Goal: Task Accomplishment & Management: Manage account settings

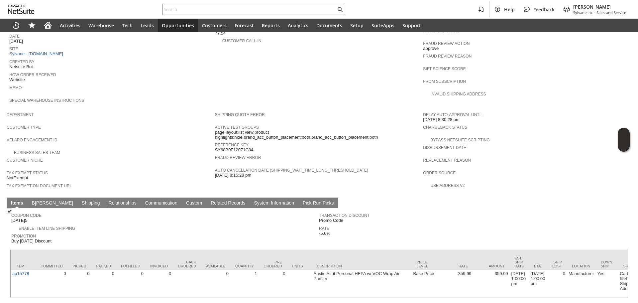
scroll to position [307, 0]
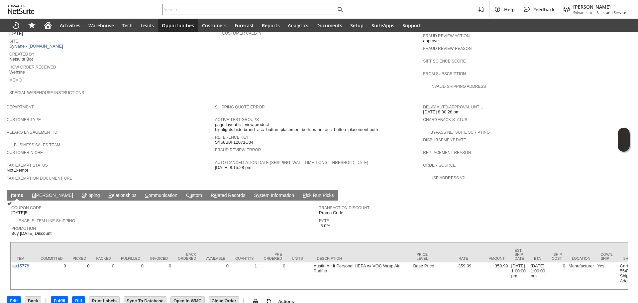
click at [38, 192] on link "B illing" at bounding box center [52, 195] width 45 height 6
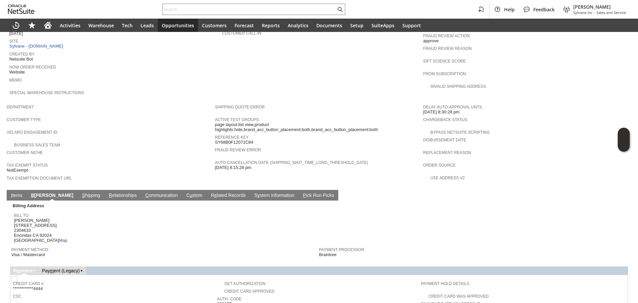
click at [80, 192] on link "S hipping" at bounding box center [91, 195] width 22 height 6
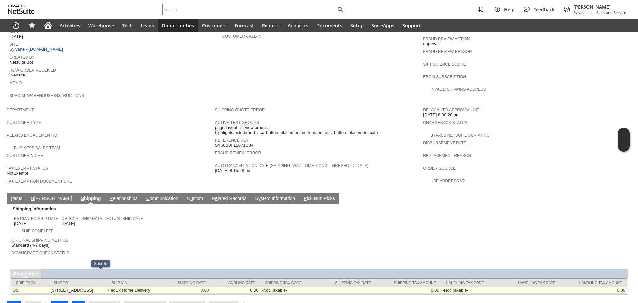
click at [42, 286] on td "US" at bounding box center [30, 289] width 38 height 7
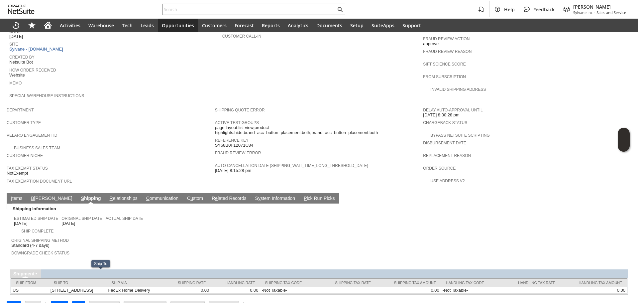
drag, startPoint x: 42, startPoint y: 277, endPoint x: 69, endPoint y: 278, distance: 26.9
click at [68, 278] on table "Ship From Ship To Ship Via Shipping Rate Handling Rate Shipping Tax Code Shippi…" at bounding box center [319, 286] width 617 height 16
click at [69, 278] on table "Ship From Ship To Ship Via Shipping Rate Handling Rate Shipping Tax Code Shippi…" at bounding box center [319, 286] width 617 height 16
drag, startPoint x: 46, startPoint y: 278, endPoint x: 58, endPoint y: 279, distance: 12.1
click at [57, 279] on div "Sales Order List Search S1350321 CU1237960 Gabriela Perez Pending Fulfillment G…" at bounding box center [319, 22] width 638 height 591
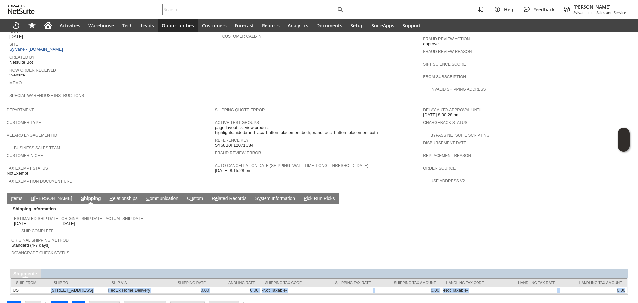
click at [62, 294] on div "Edit Back New Make Copy Fulfill Bill" at bounding box center [319, 303] width 625 height 18
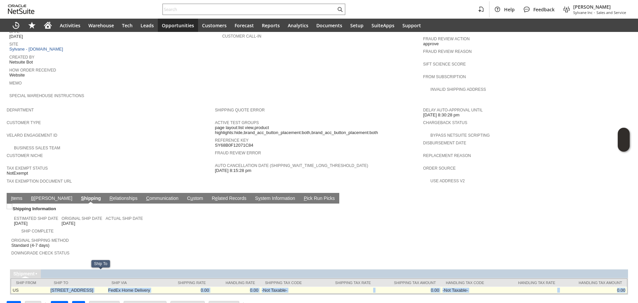
click at [73, 286] on td "702 Teaberry St Encinitas CA 92024 United States" at bounding box center [78, 289] width 58 height 7
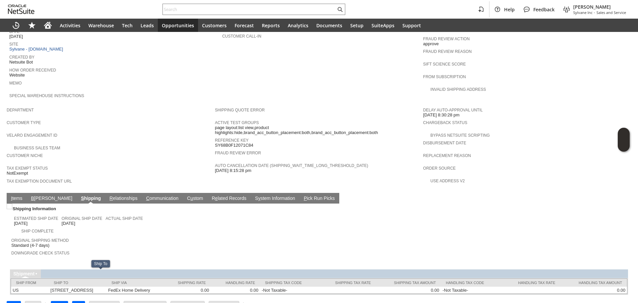
click at [137, 253] on div "Shipping Information Estimated Ship Date 9/3/2025 Original Ship Date 9/3/2025 A…" at bounding box center [319, 248] width 618 height 91
click at [44, 193] on td "B illing" at bounding box center [52, 198] width 50 height 11
click at [33, 195] on span "B" at bounding box center [32, 197] width 3 height 5
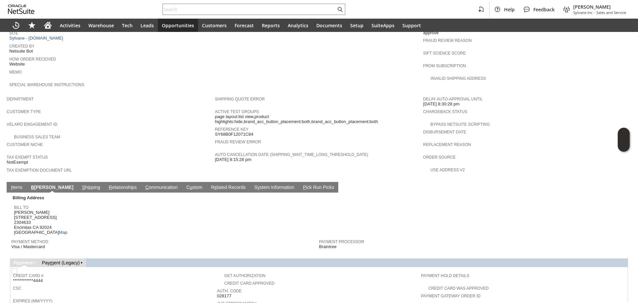
scroll to position [404, 0]
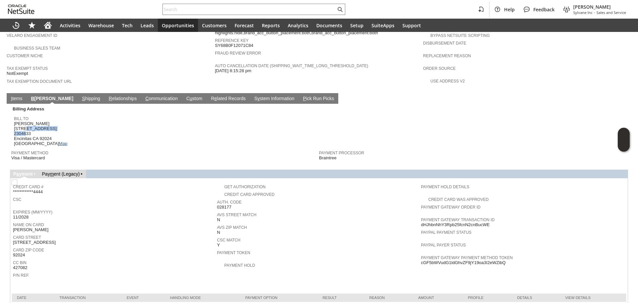
drag, startPoint x: 25, startPoint y: 114, endPoint x: 42, endPoint y: 127, distance: 20.7
click at [26, 121] on span "Gabriela Perez 702 Teaberry St 2304633 Encinitas CA 92024 United States Map" at bounding box center [41, 133] width 54 height 25
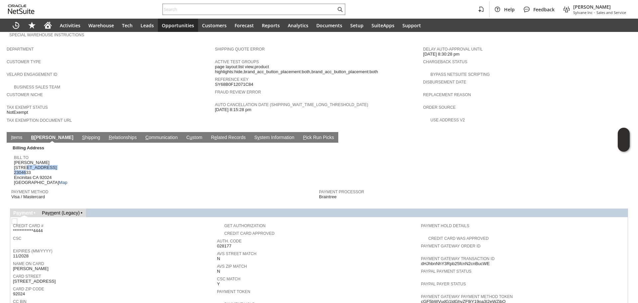
scroll to position [366, 0]
click at [15, 134] on link "I tems" at bounding box center [16, 137] width 15 height 6
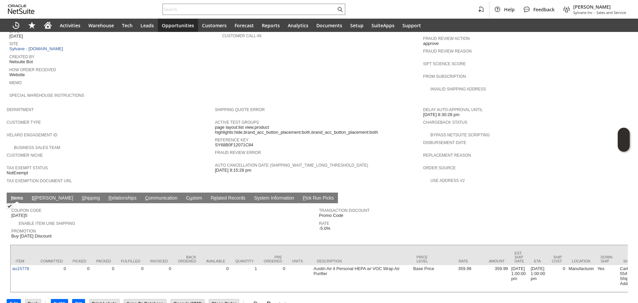
scroll to position [307, 0]
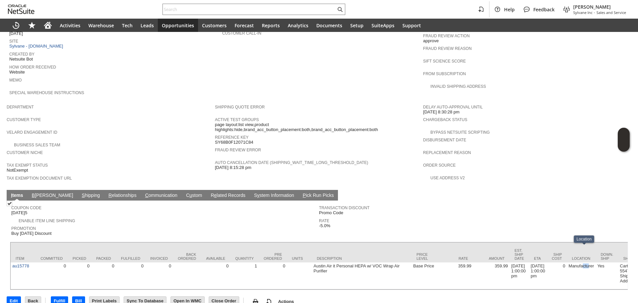
drag, startPoint x: 592, startPoint y: 260, endPoint x: 420, endPoint y: 225, distance: 175.3
click at [582, 262] on td "Manufacturer" at bounding box center [581, 275] width 29 height 27
click at [80, 192] on link "S hipping" at bounding box center [91, 195] width 22 height 6
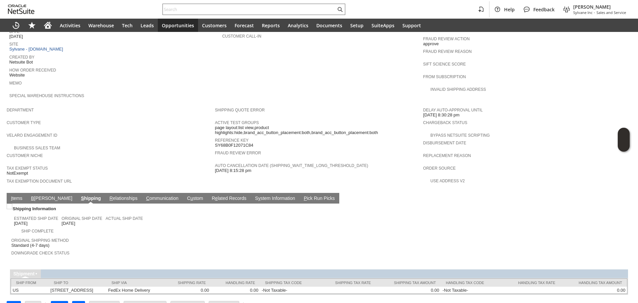
click at [208, 9] on input "text" at bounding box center [249, 9] width 173 height 8
paste input "SY68B0F31DE7C8D"
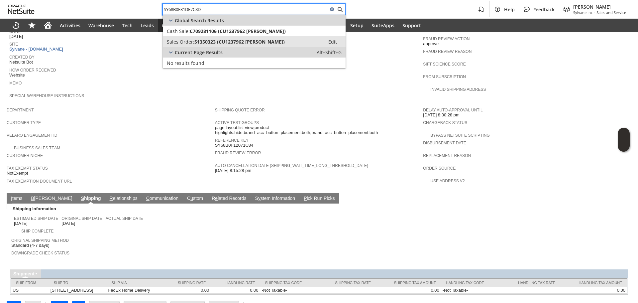
type input "SY68B0F31DE7C8D"
click at [213, 37] on link "Sales Order: S1350323 (CU1237962 ingrid yonker) Edit" at bounding box center [254, 41] width 183 height 11
click at [46, 28] on icon "Home" at bounding box center [47, 26] width 5 height 5
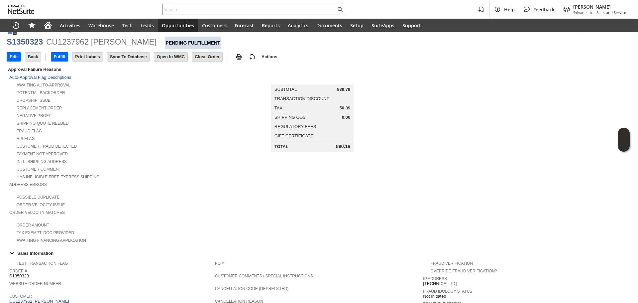
scroll to position [12, 0]
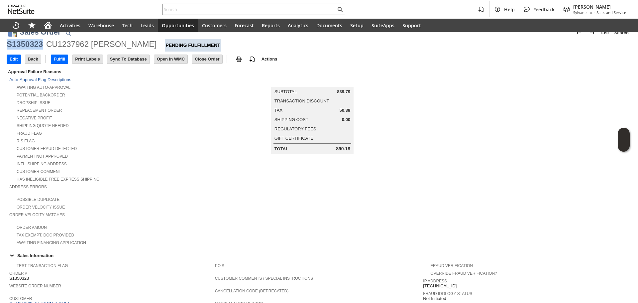
copy div "S1350323"
drag, startPoint x: 26, startPoint y: 45, endPoint x: 8, endPoint y: 45, distance: 18.6
click at [8, 45] on div "S1350323 CU1237962 ingrid yonker Pending Fulfillment" at bounding box center [319, 45] width 625 height 13
copy div "S1350323"
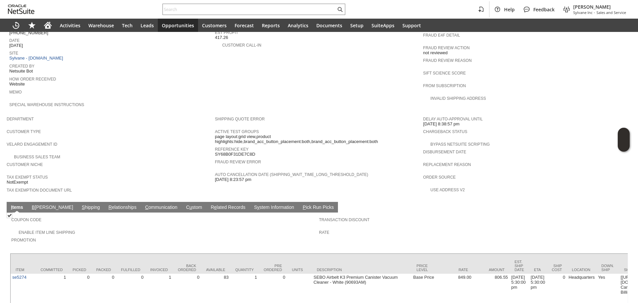
scroll to position [344, 0]
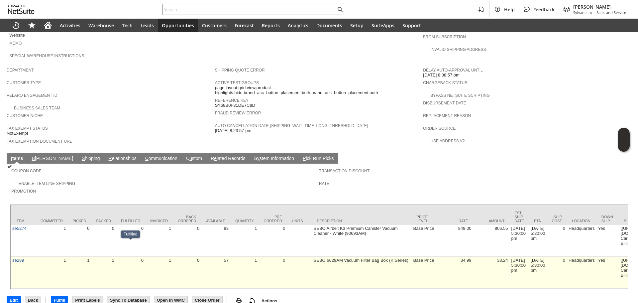
click at [124, 257] on td "0" at bounding box center [130, 273] width 29 height 32
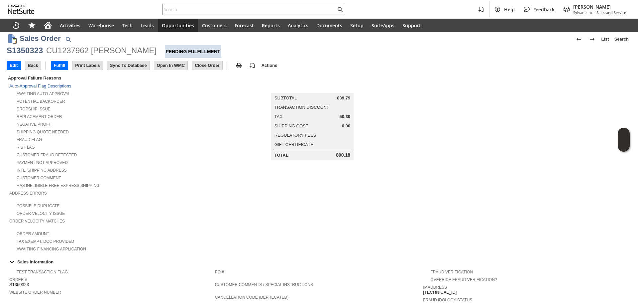
scroll to position [0, 0]
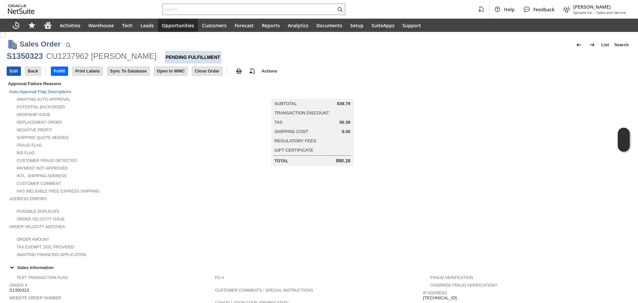
click at [15, 72] on input "Edit" at bounding box center [14, 71] width 14 height 9
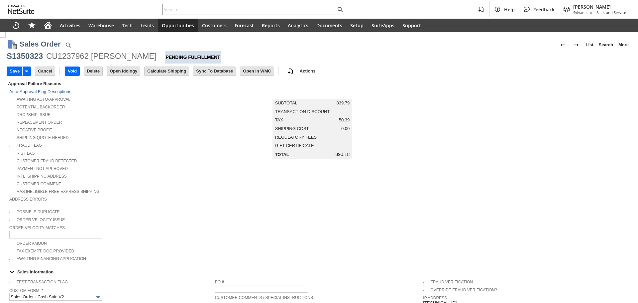
scroll to position [166, 0]
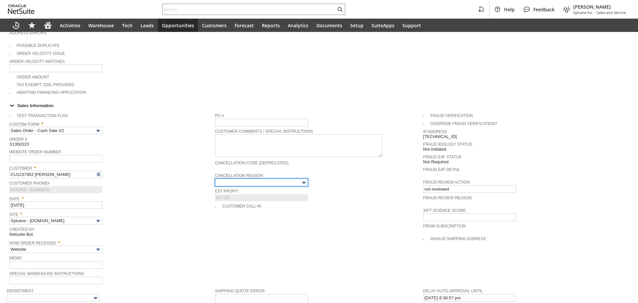
click at [248, 178] on input "text" at bounding box center [261, 182] width 93 height 8
type input "Add"
type input "Copy Previous"
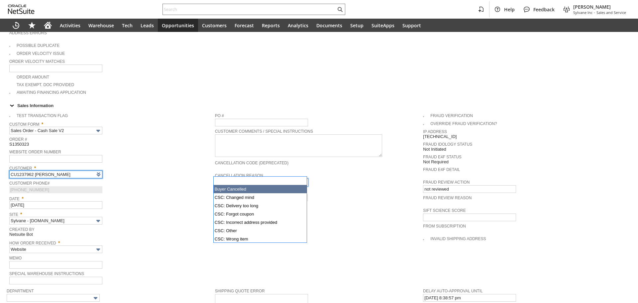
type input "Intelligent Recommendations¹⁰"
type input "Buyer Cancelled"
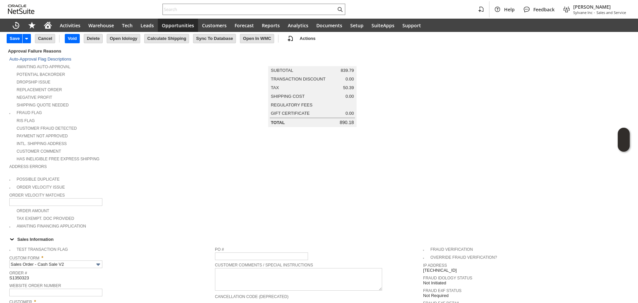
scroll to position [0, 0]
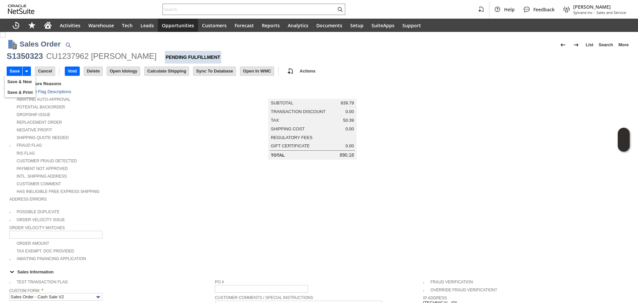
drag, startPoint x: 18, startPoint y: 76, endPoint x: 375, endPoint y: 24, distance: 360.3
click at [18, 76] on td "Save & New" at bounding box center [20, 81] width 31 height 11
click at [11, 67] on input "Save" at bounding box center [14, 71] width 15 height 9
click at [15, 72] on input "Save" at bounding box center [14, 71] width 15 height 9
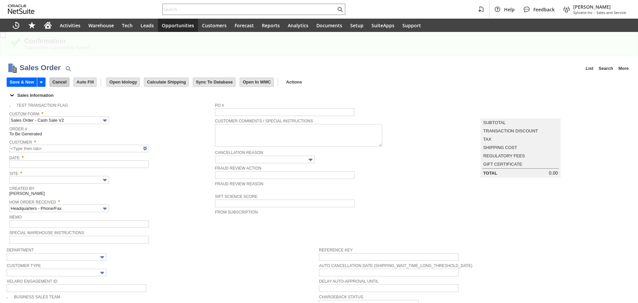
drag, startPoint x: 313, startPoint y: 194, endPoint x: 56, endPoint y: 79, distance: 280.9
click at [313, 194] on span "Sift Science Score" at bounding box center [317, 195] width 205 height 7
click at [56, 79] on input "Cancel" at bounding box center [60, 82] width 20 height 9
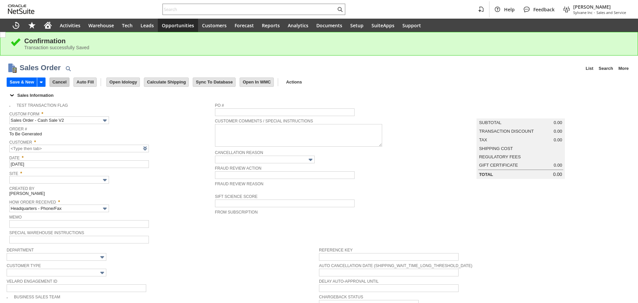
type input "[DATE]"
type input "Intelligent Recommendations ⁰"
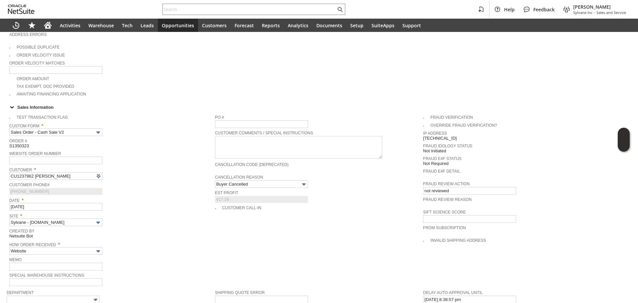
scroll to position [24, 0]
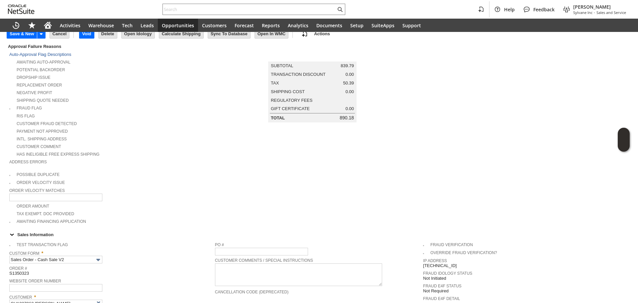
type input "Intelligent Recommendations¹⁰"
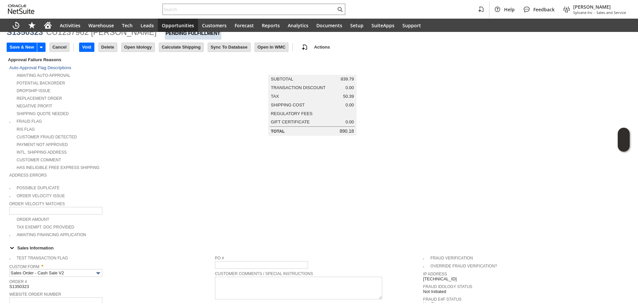
scroll to position [0, 0]
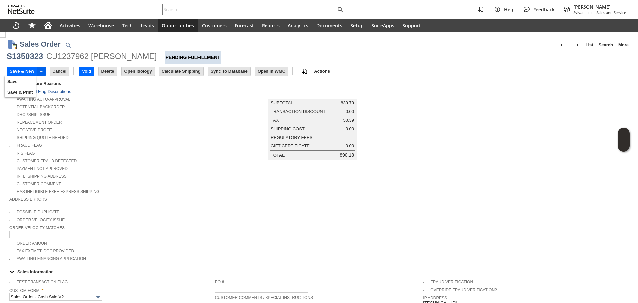
click at [41, 72] on icon at bounding box center [41, 71] width 8 height 8
click at [22, 80] on link "Save" at bounding box center [20, 82] width 31 height 8
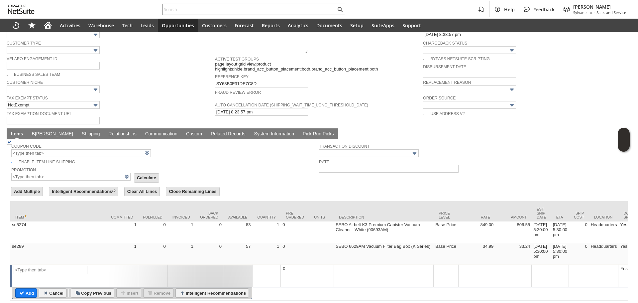
scroll to position [441, 0]
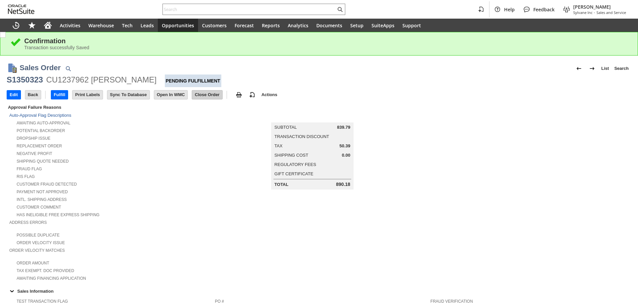
click at [202, 95] on input "Close Order" at bounding box center [207, 94] width 30 height 9
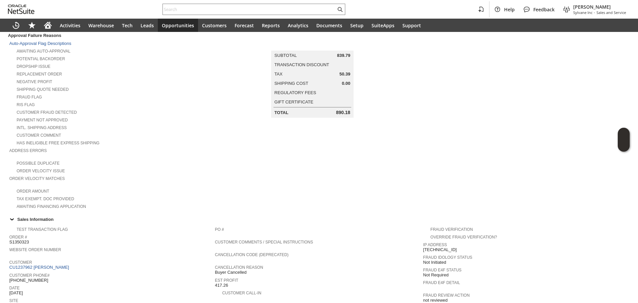
scroll to position [166, 0]
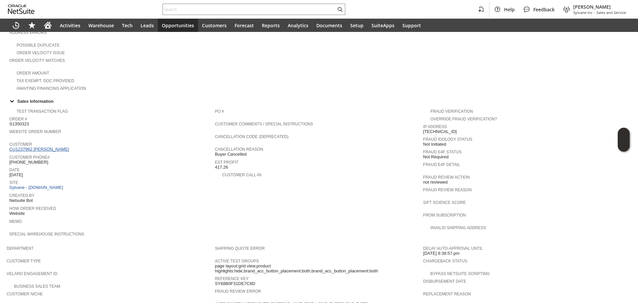
click at [43, 147] on link "CU1237962 [PERSON_NAME]" at bounding box center [39, 149] width 61 height 5
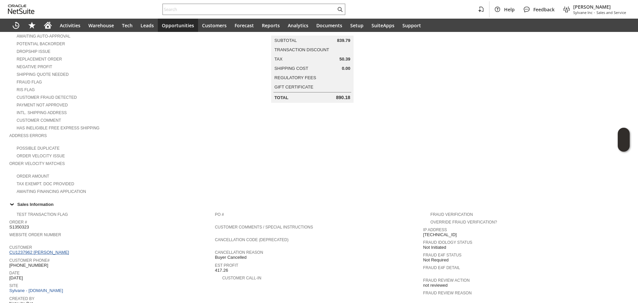
scroll to position [33, 0]
